Goal: Use online tool/utility: Utilize a website feature to perform a specific function

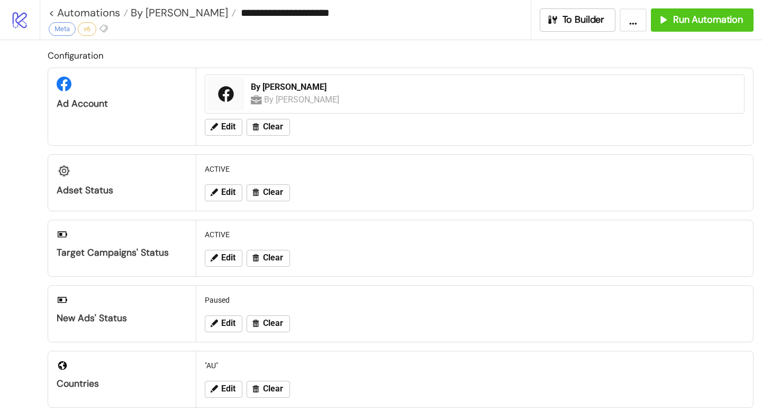
scroll to position [409, 0]
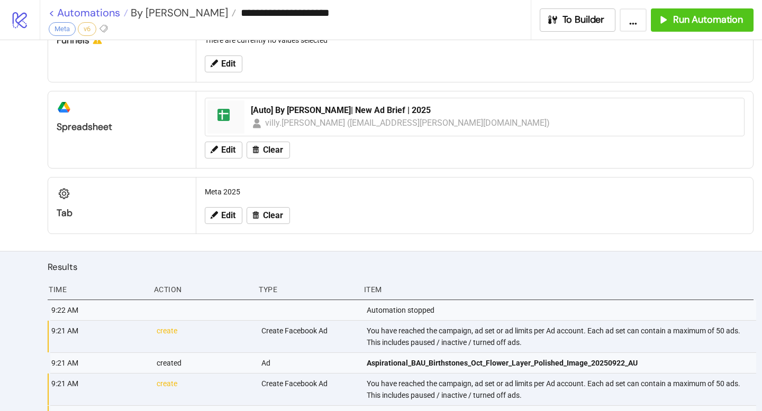
click at [53, 13] on link "< Automations" at bounding box center [88, 12] width 79 height 11
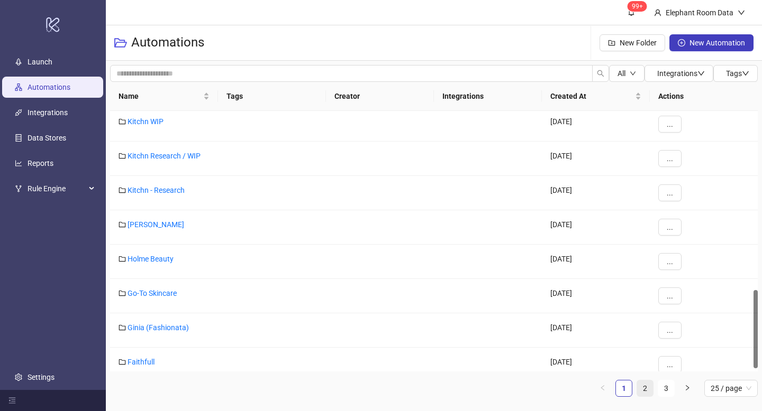
click at [647, 389] on link "2" at bounding box center [645, 389] width 16 height 16
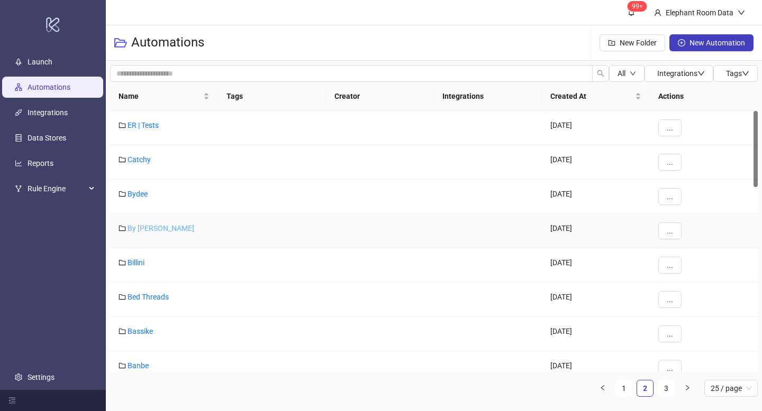
click at [147, 230] on link "By [PERSON_NAME]" at bounding box center [160, 228] width 67 height 8
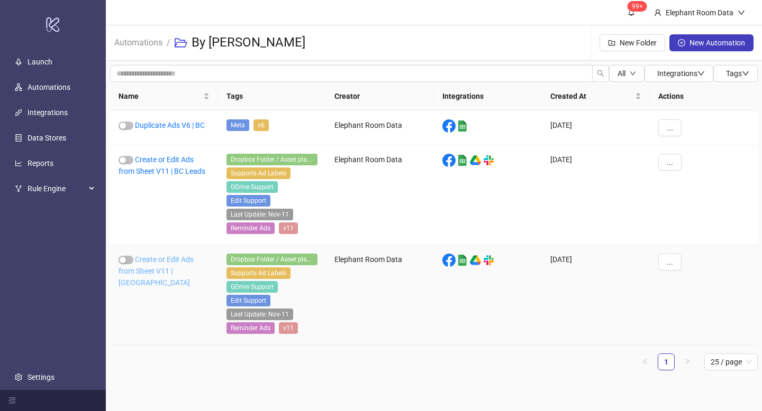
click at [160, 267] on link "Create or Edit Ads from Sheet V11 | [GEOGRAPHIC_DATA]" at bounding box center [155, 271] width 75 height 32
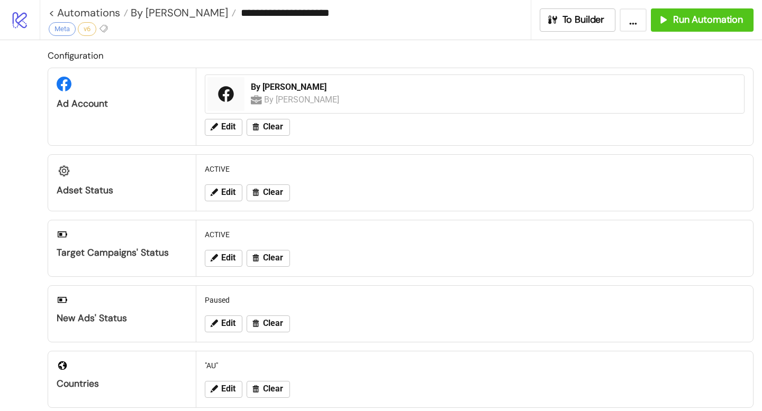
type input "**********"
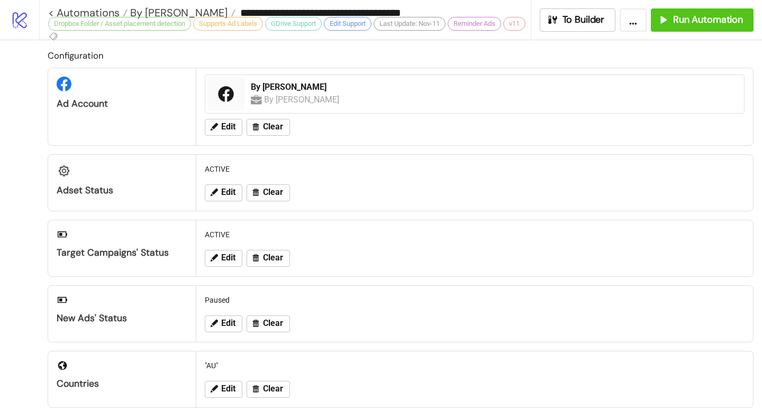
scroll to position [347, 0]
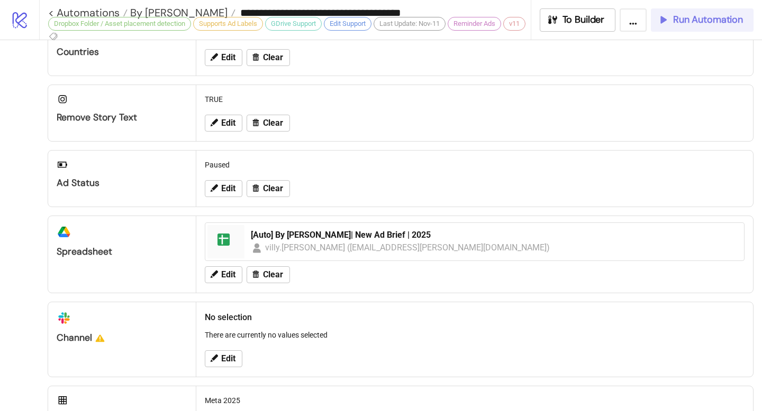
click at [679, 23] on span "Run Automation" at bounding box center [708, 20] width 70 height 12
